Goal: Task Accomplishment & Management: Manage account settings

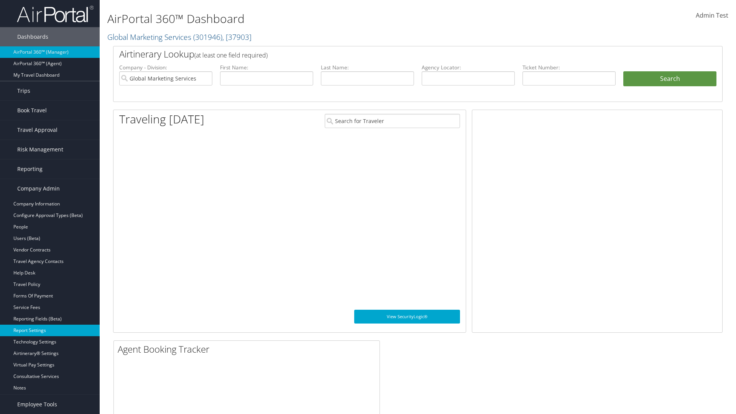
click at [50, 330] on link "Report Settings" at bounding box center [50, 330] width 100 height 11
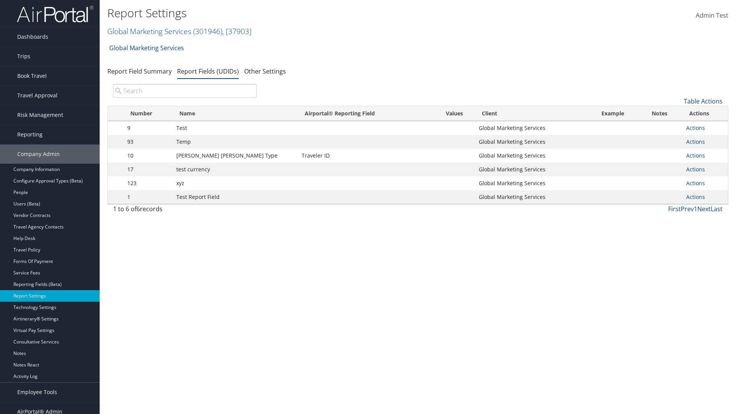
click at [185, 91] on input "search" at bounding box center [185, 91] width 144 height 14
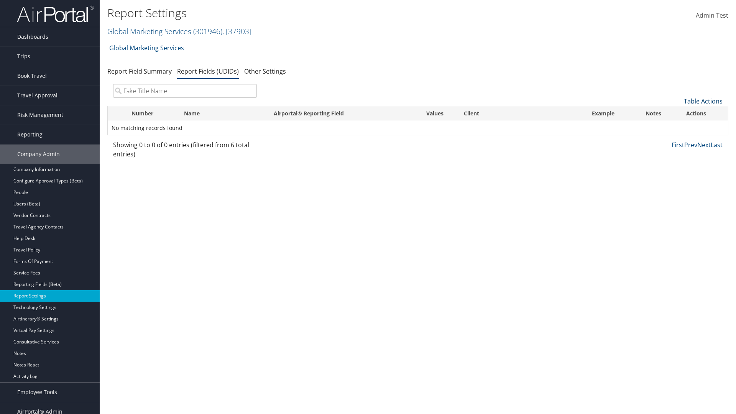
type input "Fake Title Name"
click at [703, 101] on link "Table Actions" at bounding box center [703, 101] width 39 height 8
click at [677, 113] on link "New Record" at bounding box center [677, 113] width 101 height 13
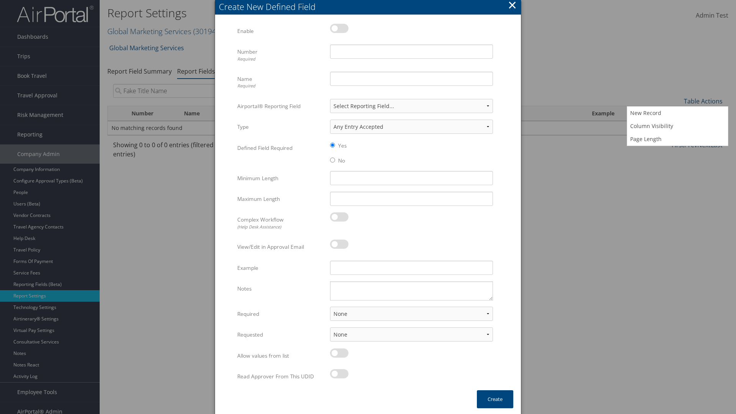
click at [339, 28] on label at bounding box center [339, 28] width 18 height 9
click at [339, 28] on input "checkbox" at bounding box center [336, 29] width 5 height 5
checkbox input "true"
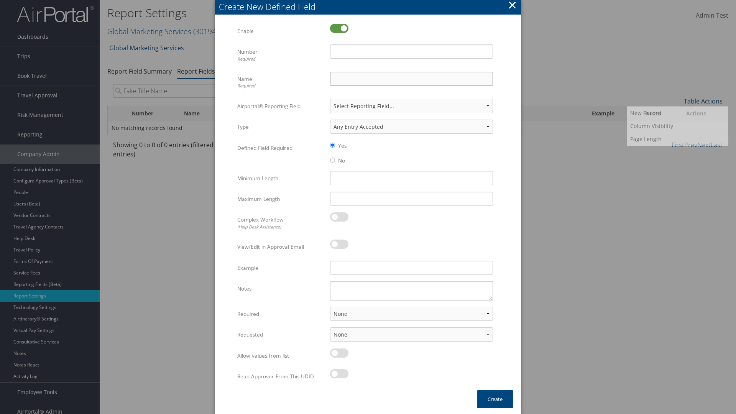
click at [411, 79] on input "Name Required" at bounding box center [411, 79] width 163 height 14
type input "Fake Title Name"
click at [411, 51] on input "Number Required" at bounding box center [411, 51] width 163 height 14
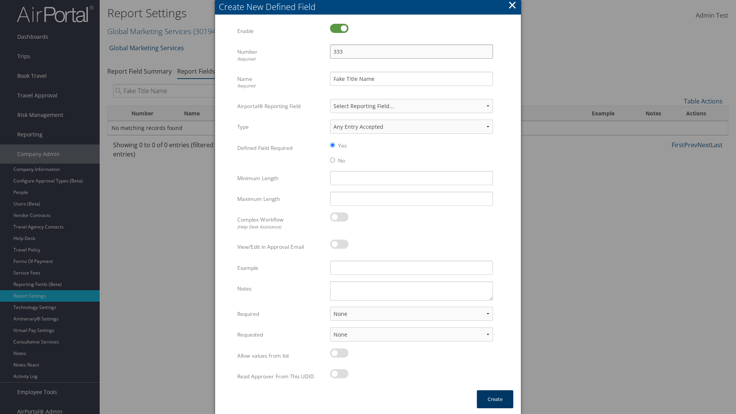
type input "333"
click at [495, 399] on button "Create" at bounding box center [495, 399] width 36 height 18
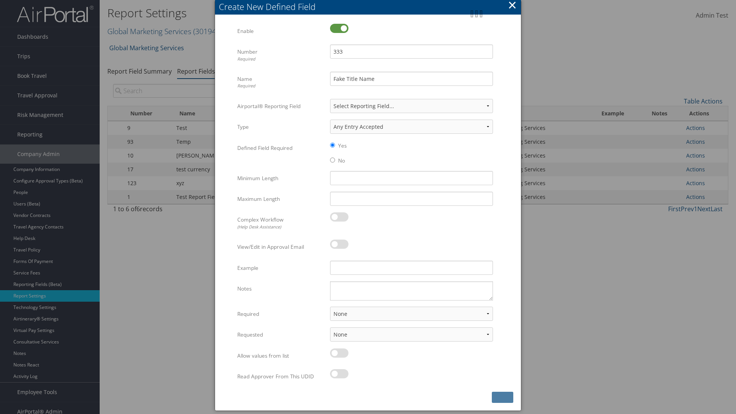
scroll to position [8, 0]
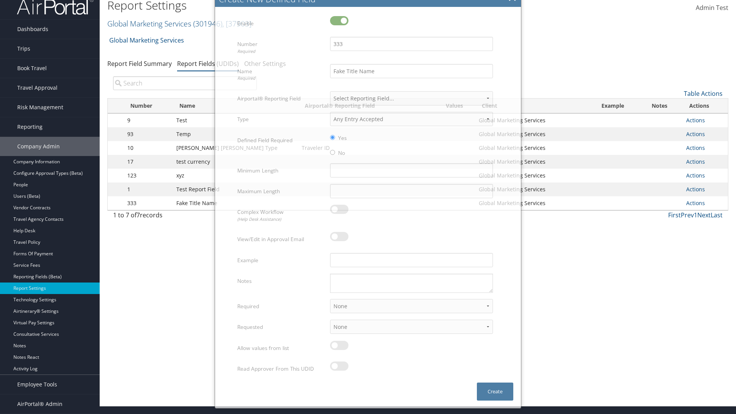
click at [185, 83] on input "search" at bounding box center [185, 83] width 144 height 14
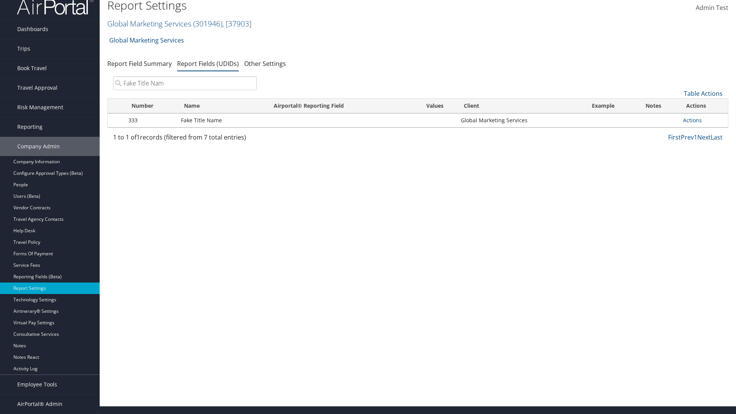
type input "Fake Title Name"
click at [185, 83] on input "search" at bounding box center [185, 83] width 144 height 14
type input "333"
click at [692, 120] on link "Actions" at bounding box center [692, 120] width 19 height 7
click at [0, 0] on link "Edit" at bounding box center [0, 0] width 0 height 0
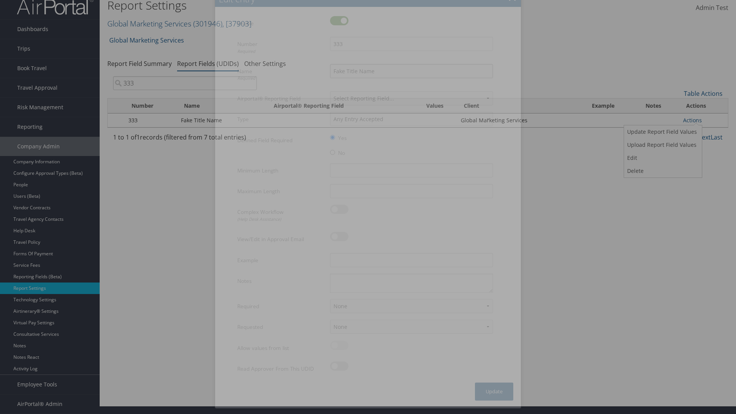
click at [411, 71] on input "Fake Title Name" at bounding box center [411, 71] width 163 height 14
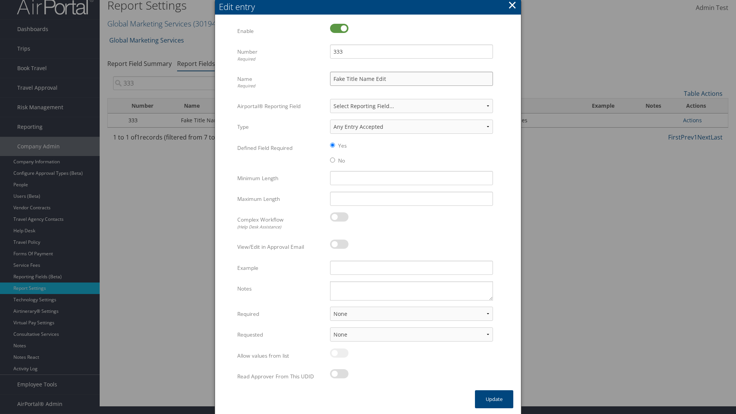
type input "Fake Title Name Edit"
click at [411, 51] on input "333" at bounding box center [411, 51] width 163 height 14
type input "3334"
click at [494, 399] on button "Update" at bounding box center [494, 399] width 38 height 18
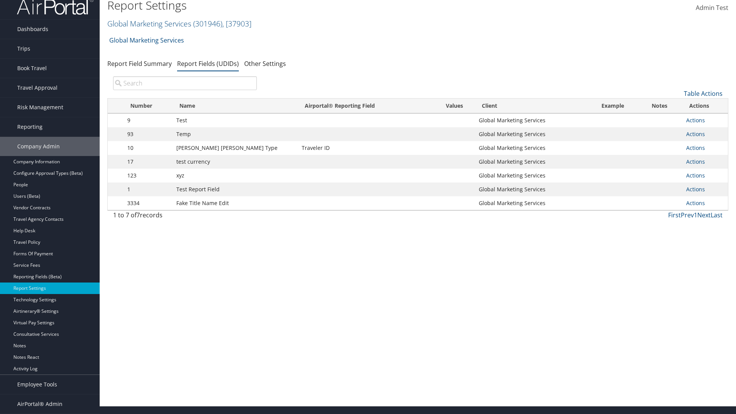
click at [185, 90] on input "search" at bounding box center [185, 83] width 144 height 14
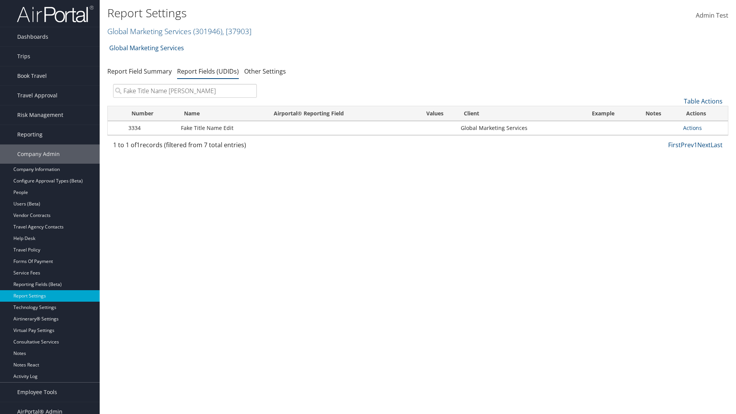
type input "Fake Title Name Edit"
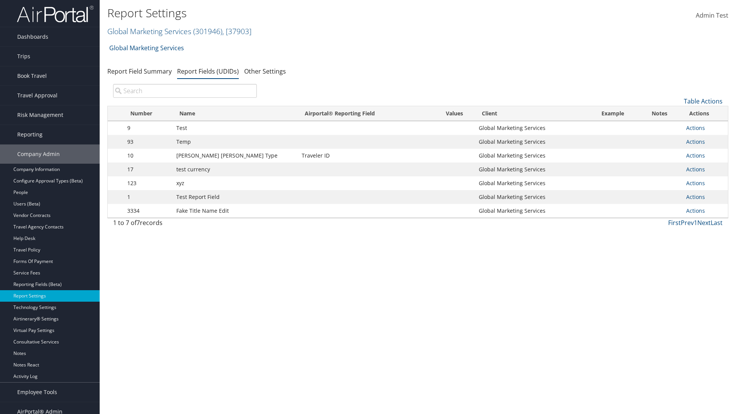
click at [185, 91] on input "search" at bounding box center [185, 91] width 144 height 14
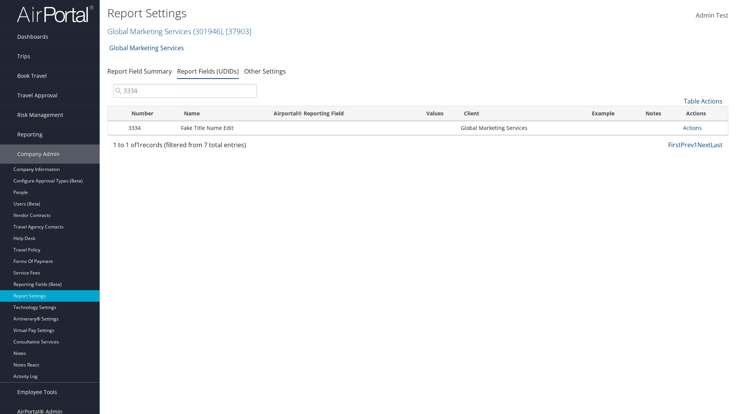
type input "3334"
click at [692, 128] on link "Actions" at bounding box center [692, 127] width 19 height 7
click at [0, 0] on link "Upload Report Field Values" at bounding box center [0, 0] width 0 height 0
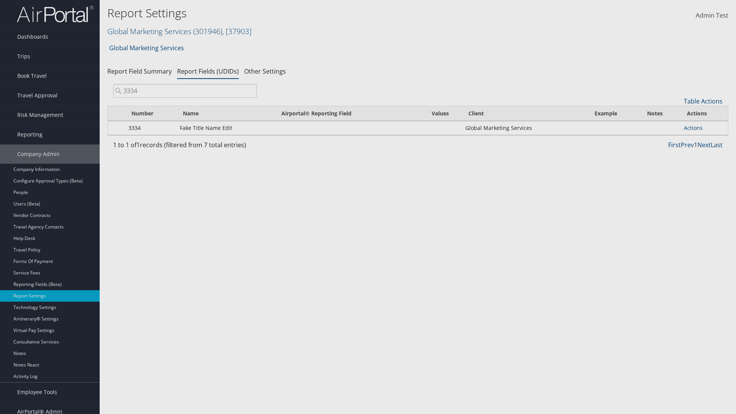
click at [0, 0] on link "Get Template" at bounding box center [0, 0] width 0 height 0
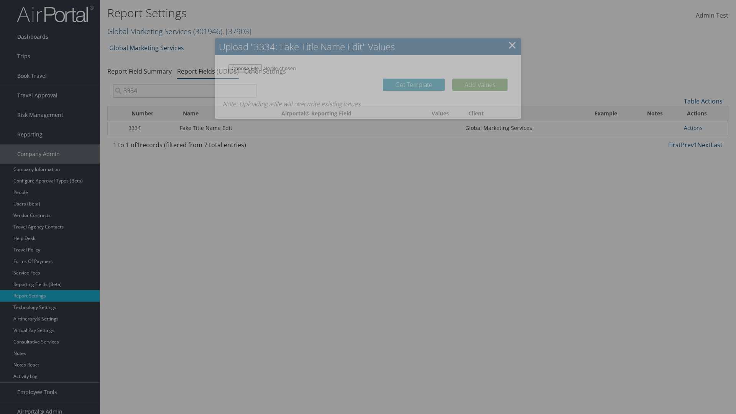
type input "C:\fakepath\udidValues.csv"
click at [480, 84] on button "Add Values" at bounding box center [479, 85] width 55 height 12
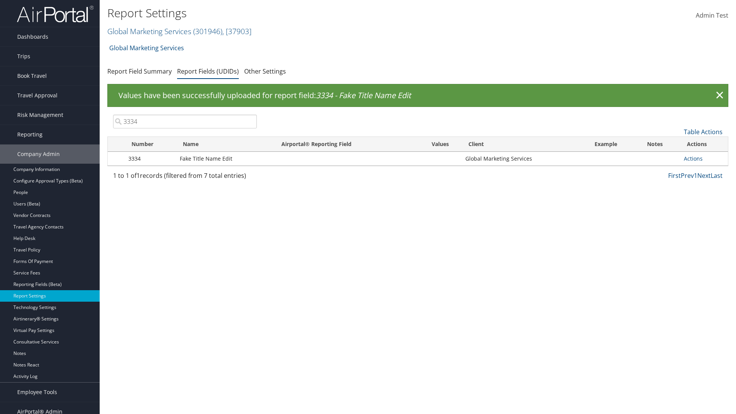
click at [693, 158] on link "Actions" at bounding box center [693, 158] width 19 height 7
click at [0, 0] on link "Update Report Field Values" at bounding box center [0, 0] width 0 height 0
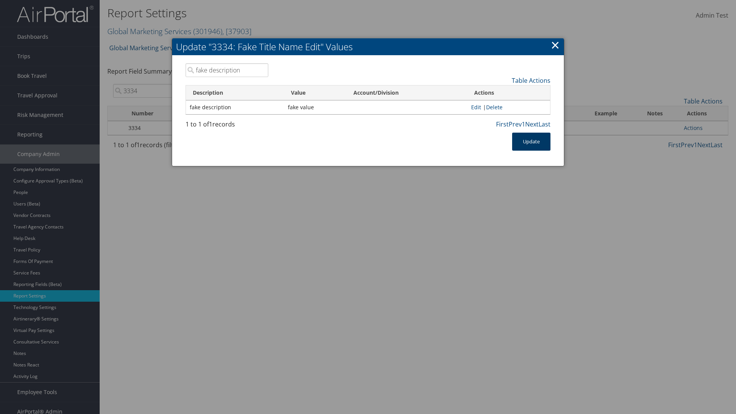
type input "fake description"
click at [531, 141] on button "Update" at bounding box center [531, 142] width 38 height 18
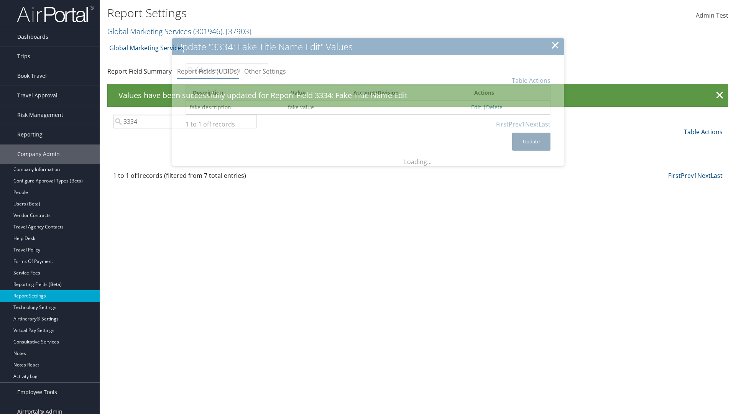
scroll to position [8, 0]
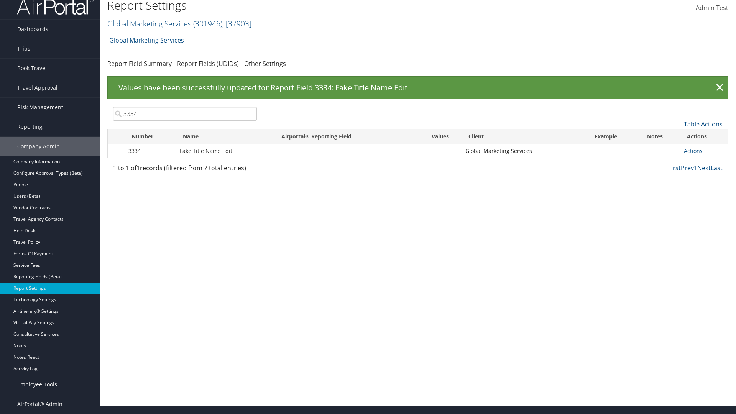
click at [693, 151] on link "Actions" at bounding box center [693, 150] width 19 height 7
click at [0, 0] on link "Delete" at bounding box center [0, 0] width 0 height 0
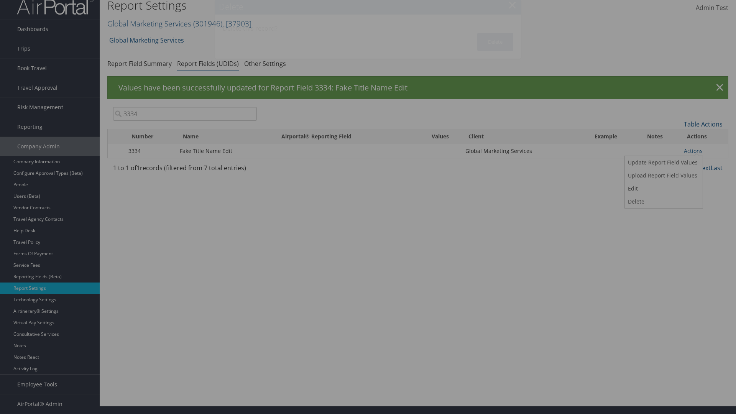
click at [495, 42] on button "Delete" at bounding box center [495, 42] width 36 height 18
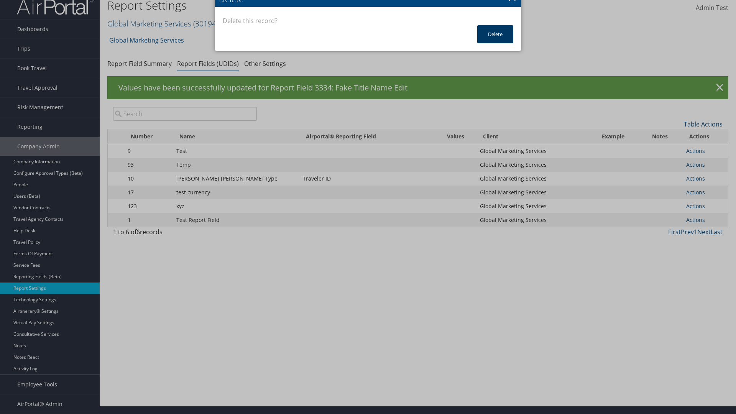
scroll to position [0, 0]
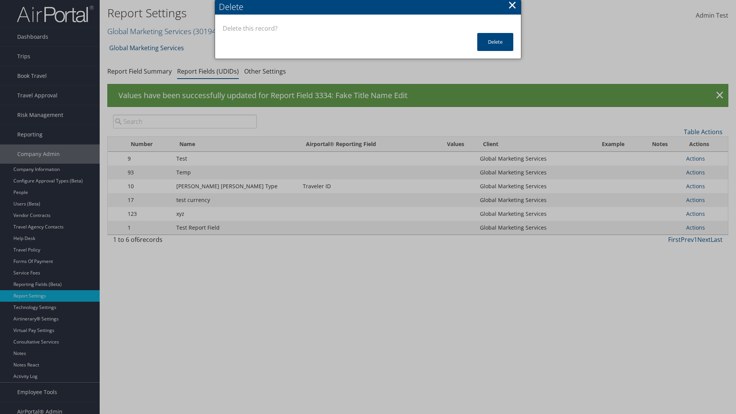
click at [185, 115] on input "search" at bounding box center [185, 122] width 144 height 14
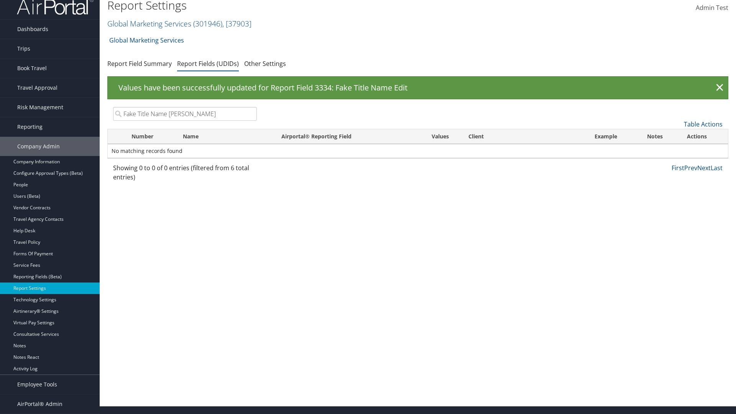
type input "Fake Title Name Edit"
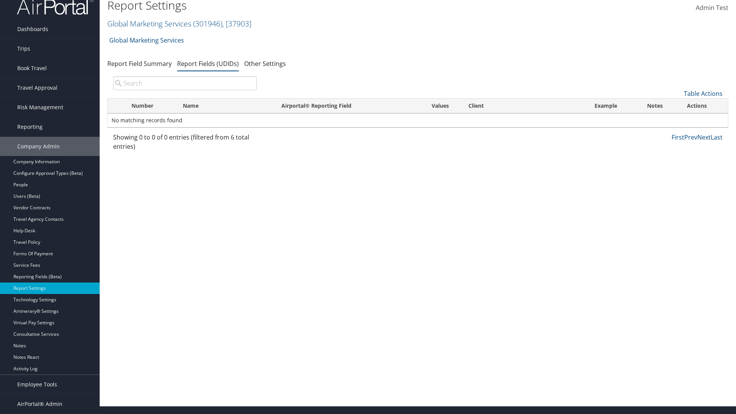
click at [185, 83] on input "search" at bounding box center [185, 83] width 144 height 14
type input "Fake Tit"
